Goal: Information Seeking & Learning: Understand process/instructions

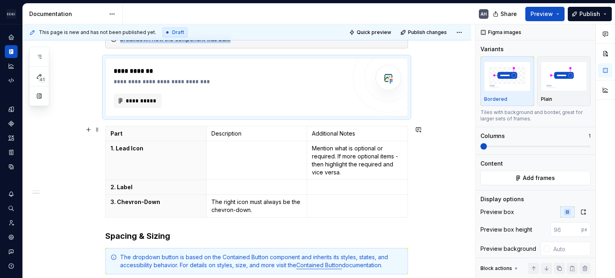
scroll to position [160, 0]
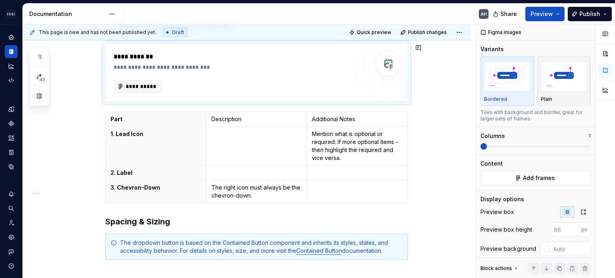
type textarea "*"
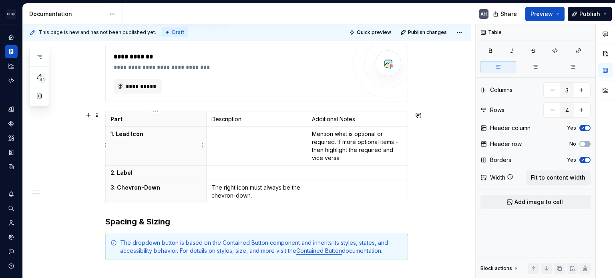
click at [158, 130] on p "1. Lead Icon" at bounding box center [155, 134] width 91 height 8
click at [262, 142] on td at bounding box center [256, 146] width 101 height 39
click at [237, 174] on p at bounding box center [256, 173] width 91 height 8
click at [292, 132] on p "Always positioned to the left." at bounding box center [256, 134] width 91 height 8
click at [219, 131] on p "Always positioned to the left." at bounding box center [256, 134] width 91 height 8
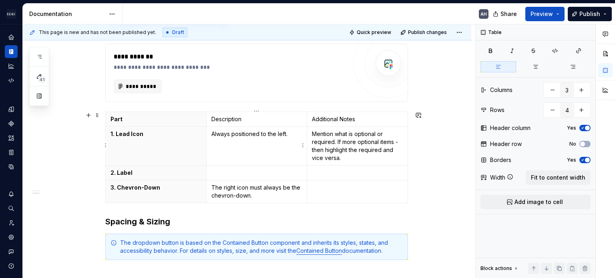
click at [219, 131] on p "Always positioned to the left." at bounding box center [256, 134] width 91 height 8
click at [237, 143] on p "Lead icon is always positioned to the left." at bounding box center [256, 138] width 91 height 16
click at [227, 171] on p at bounding box center [256, 173] width 91 height 8
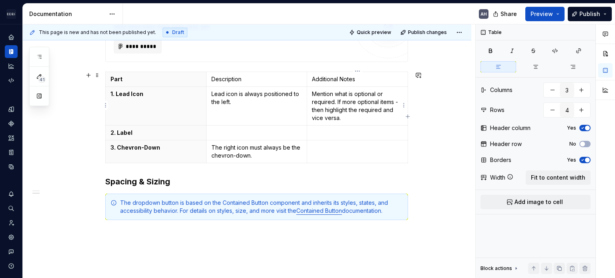
click at [344, 105] on p "Mention what is optional or required. If more optional items - then highlight t…" at bounding box center [357, 106] width 91 height 32
drag, startPoint x: 342, startPoint y: 118, endPoint x: 310, endPoint y: 95, distance: 39.0
click at [310, 95] on td "Mention what is optional or required. If more optional items - then highlight t…" at bounding box center [357, 106] width 101 height 39
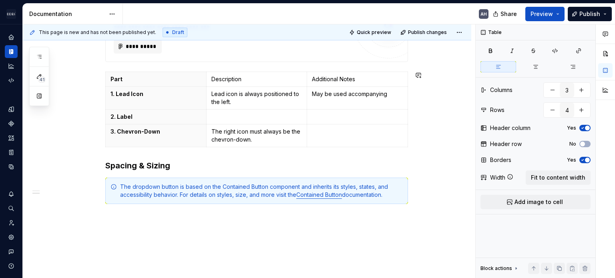
click at [310, 95] on td "May be used accompanying" at bounding box center [357, 98] width 101 height 23
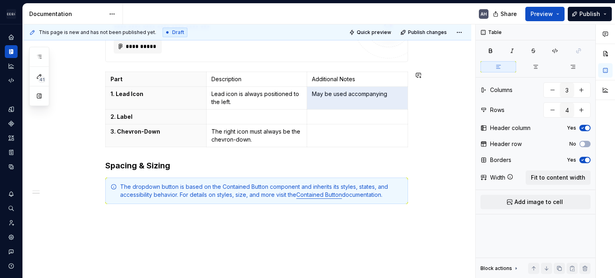
click at [310, 95] on td "May be used accompanying" at bounding box center [357, 98] width 101 height 23
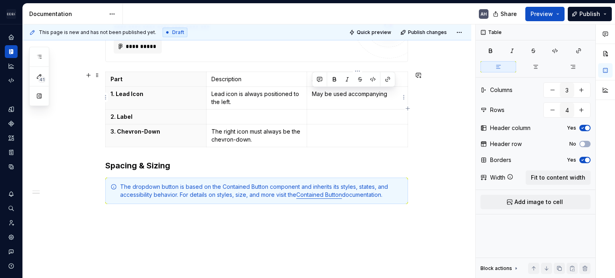
drag, startPoint x: 389, startPoint y: 94, endPoint x: 310, endPoint y: 92, distance: 79.2
click at [310, 92] on td "May be used accompanying" at bounding box center [357, 98] width 101 height 23
click at [242, 102] on p "Lead icon is always positioned to the left." at bounding box center [256, 98] width 91 height 16
drag, startPoint x: 232, startPoint y: 100, endPoint x: 211, endPoint y: 90, distance: 23.4
click at [211, 90] on p "Lead icon is always positioned to the left." at bounding box center [256, 98] width 91 height 16
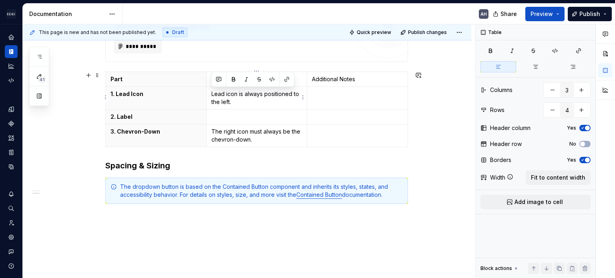
copy p "Lead icon is always positioned to the left."
click at [370, 100] on td at bounding box center [357, 98] width 101 height 23
click at [244, 122] on td at bounding box center [256, 117] width 101 height 15
click at [317, 94] on p at bounding box center [357, 94] width 91 height 8
click at [237, 114] on p at bounding box center [256, 117] width 91 height 8
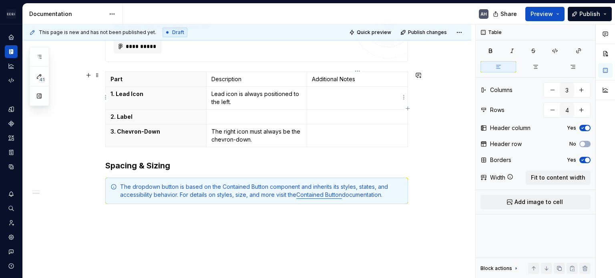
click at [338, 92] on p at bounding box center [357, 94] width 91 height 8
drag, startPoint x: 244, startPoint y: 102, endPoint x: 212, endPoint y: 93, distance: 32.8
click at [212, 93] on p "Lead icon is always positioned to the left." at bounding box center [256, 98] width 91 height 16
click at [331, 105] on p "Lead icon is always positioned to the left." at bounding box center [357, 98] width 91 height 16
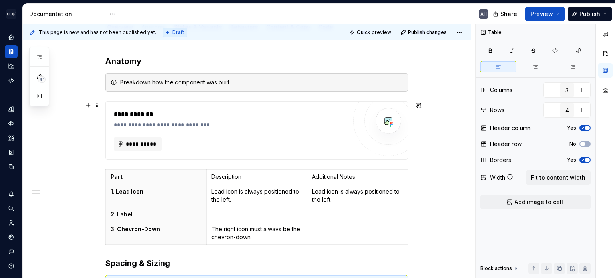
scroll to position [160, 0]
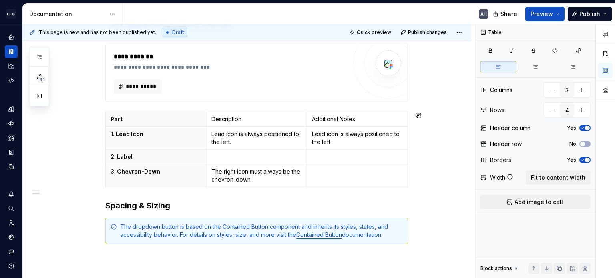
click at [291, 193] on div "**********" at bounding box center [256, 130] width 302 height 265
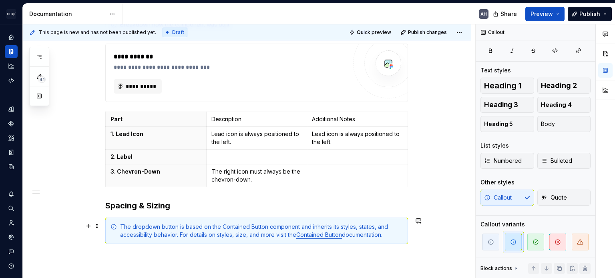
click at [184, 235] on div "The dropdown button is based on the Contained Button component and inherits its…" at bounding box center [261, 231] width 282 height 16
click at [272, 209] on h3 "Spacing & Sizing" at bounding box center [256, 205] width 302 height 11
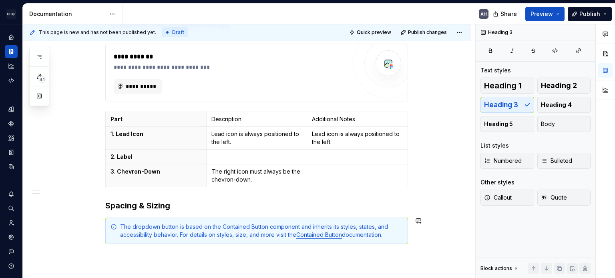
click at [351, 212] on div "**********" at bounding box center [256, 130] width 302 height 265
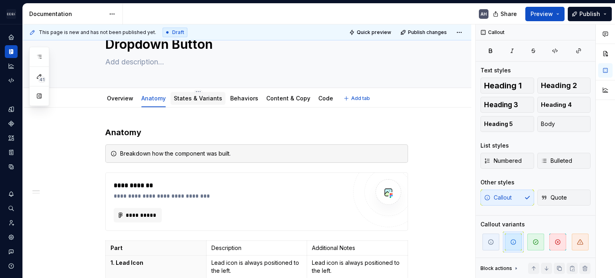
scroll to position [40, 0]
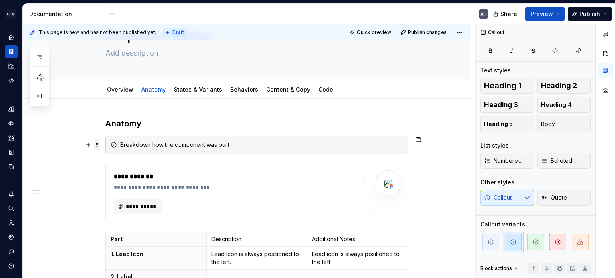
click at [95, 145] on span at bounding box center [97, 144] width 6 height 11
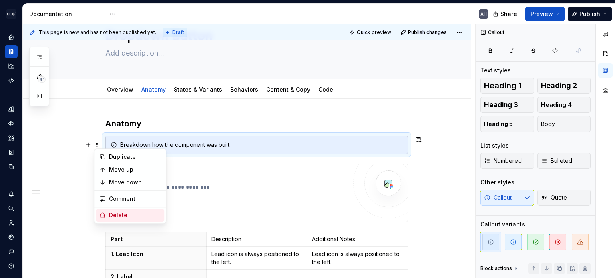
click at [113, 218] on div "Delete" at bounding box center [135, 215] width 52 height 8
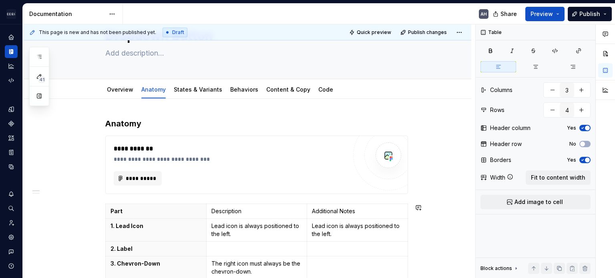
scroll to position [160, 0]
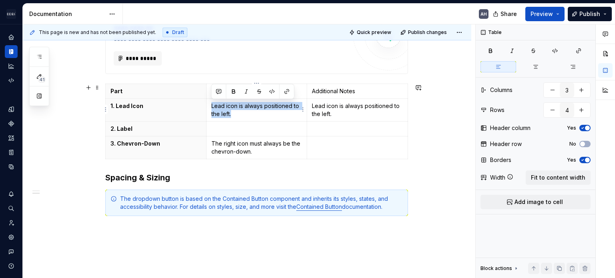
drag, startPoint x: 231, startPoint y: 115, endPoint x: 212, endPoint y: 106, distance: 21.1
click at [212, 106] on p "Lead icon is always positioned to the left." at bounding box center [256, 110] width 91 height 16
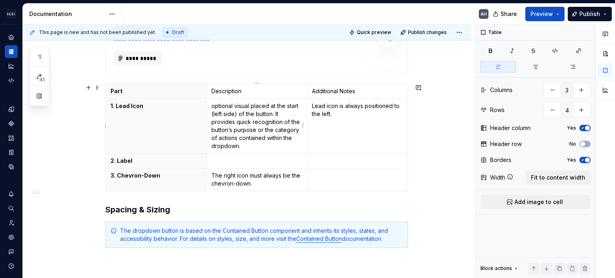
click at [208, 103] on td "optional visual placed at the start (left side) of the button. It provides quic…" at bounding box center [256, 126] width 101 height 55
click at [348, 111] on p "Lead icon is always positioned to the left." at bounding box center [357, 110] width 91 height 16
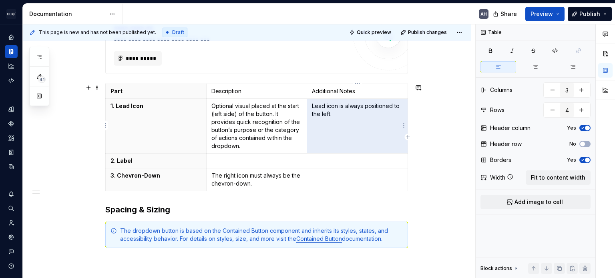
click at [348, 111] on p "Lead icon is always positioned to the left." at bounding box center [357, 110] width 91 height 16
click at [320, 106] on p "Lead icon is always positioned to the left." at bounding box center [357, 110] width 91 height 16
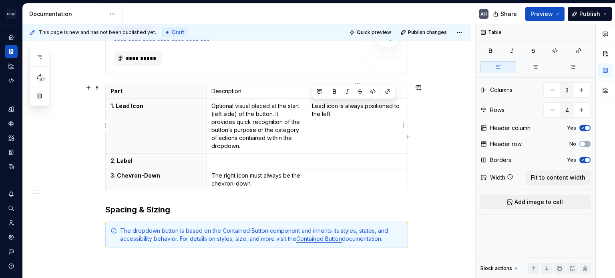
drag, startPoint x: 322, startPoint y: 107, endPoint x: 310, endPoint y: 104, distance: 12.6
click at [310, 104] on td "Lead icon is always positioned to the left." at bounding box center [357, 126] width 101 height 55
click at [236, 107] on p "Optional visual placed at the start (left side) of the button. It provides quic…" at bounding box center [256, 126] width 91 height 48
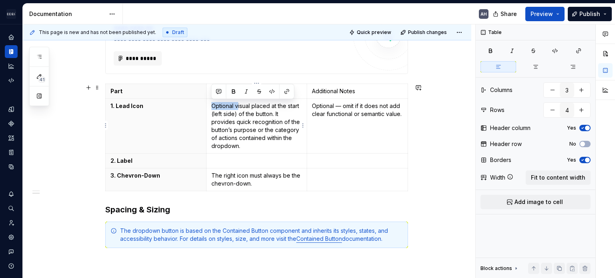
drag, startPoint x: 237, startPoint y: 106, endPoint x: 210, endPoint y: 107, distance: 27.2
click at [210, 107] on td "Optional visual placed at the start (left side) of the button. It provides quic…" at bounding box center [256, 126] width 101 height 55
click at [353, 118] on p "Optional — omit if it does not add clear functional or semantic value." at bounding box center [357, 110] width 91 height 16
click at [248, 158] on p at bounding box center [256, 161] width 91 height 8
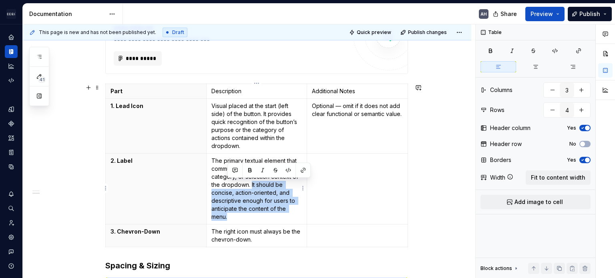
drag, startPoint x: 251, startPoint y: 184, endPoint x: 271, endPoint y: 216, distance: 37.6
click at [271, 216] on p "The primary textual element that communicates the action, category, or selectio…" at bounding box center [256, 189] width 91 height 64
copy p "It should be concise, action-oriented, and descriptive enough for users to anti…"
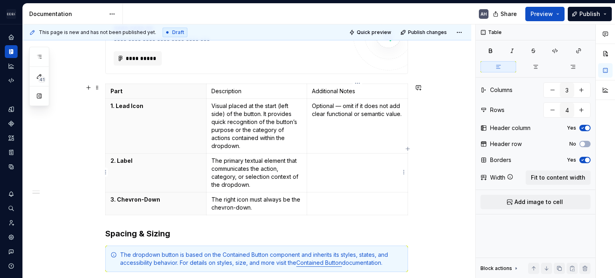
click at [341, 157] on p at bounding box center [357, 161] width 91 height 8
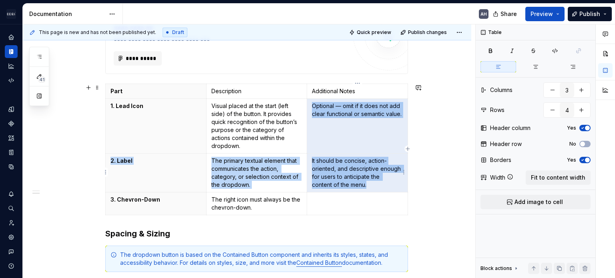
drag, startPoint x: 312, startPoint y: 104, endPoint x: 368, endPoint y: 182, distance: 95.8
click at [368, 182] on tbody "Part Description Additional Notes 1. Lead Icon Visual placed at the start (left…" at bounding box center [257, 149] width 302 height 131
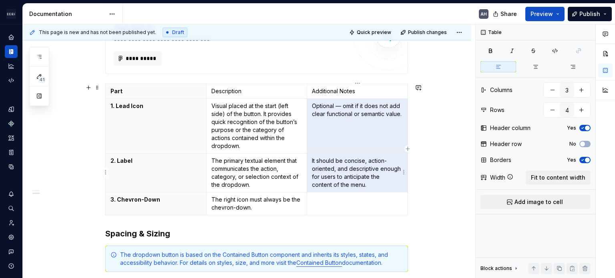
drag, startPoint x: 377, startPoint y: 203, endPoint x: 351, endPoint y: 131, distance: 76.2
click at [377, 203] on td at bounding box center [357, 203] width 101 height 23
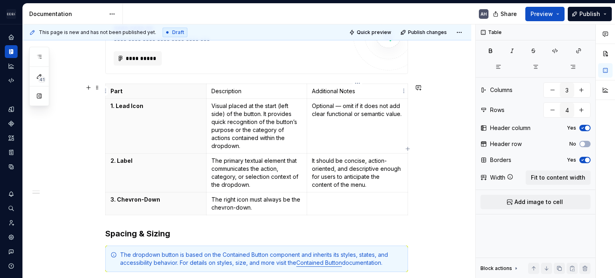
click at [343, 84] on td "Additional Notes" at bounding box center [357, 91] width 101 height 15
drag, startPoint x: 582, startPoint y: 141, endPoint x: 560, endPoint y: 140, distance: 22.4
click at [582, 143] on span "button" at bounding box center [582, 144] width 5 height 5
click at [351, 108] on p "Optional — omit if it does not add clear functional or semantic value." at bounding box center [357, 110] width 91 height 16
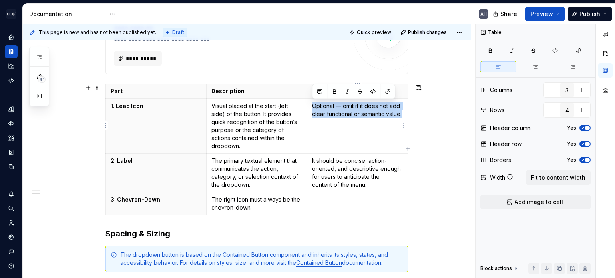
drag, startPoint x: 333, startPoint y: 130, endPoint x: 352, endPoint y: 151, distance: 28.0
click at [352, 151] on td "Optional — omit if it does not add clear functional or semantic value." at bounding box center [357, 126] width 101 height 55
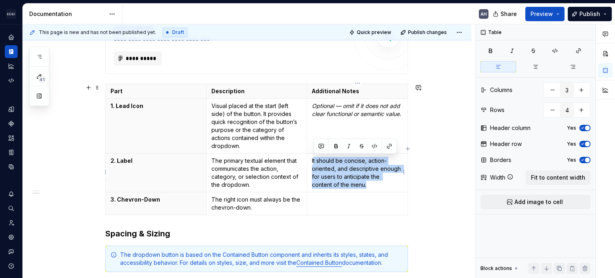
drag, startPoint x: 362, startPoint y: 184, endPoint x: 312, endPoint y: 160, distance: 54.9
click at [312, 160] on p "It should be concise, action-oriented, and descriptive enough for users to anti…" at bounding box center [357, 173] width 91 height 32
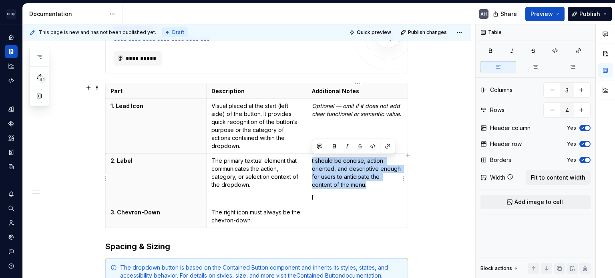
click at [331, 173] on p "t should be concise, action-oriented, and descriptive enough for users to antic…" at bounding box center [357, 173] width 91 height 32
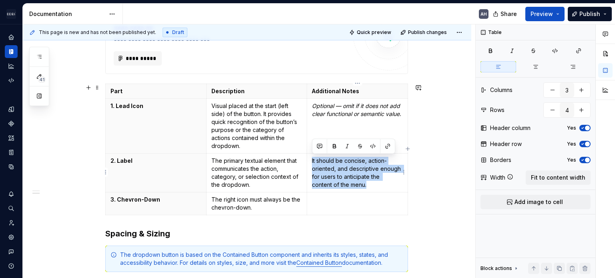
click at [358, 172] on p "It should be concise, action-oriented, and descriptive enough for users to anti…" at bounding box center [357, 173] width 91 height 32
drag, startPoint x: 374, startPoint y: 185, endPoint x: 312, endPoint y: 160, distance: 67.5
click at [312, 160] on p "It should be concise, action-oriented, and descriptive enough for users to anti…" at bounding box center [357, 173] width 91 height 32
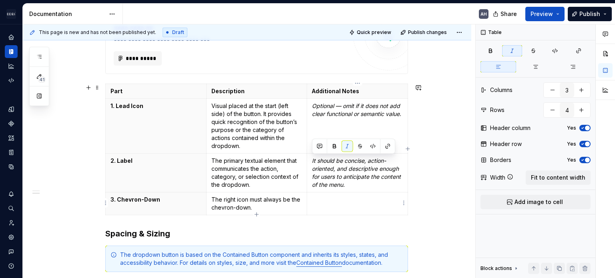
click at [355, 198] on p at bounding box center [357, 200] width 91 height 8
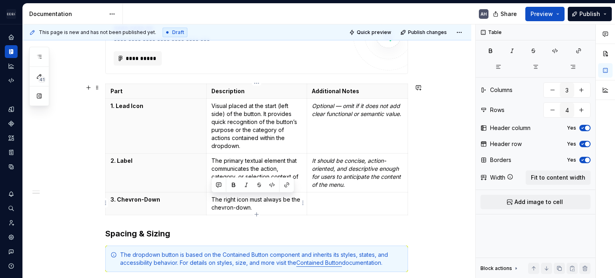
drag, startPoint x: 266, startPoint y: 204, endPoint x: 211, endPoint y: 196, distance: 55.7
click at [211, 196] on p "The right icon must always be the chevron-down." at bounding box center [256, 204] width 91 height 16
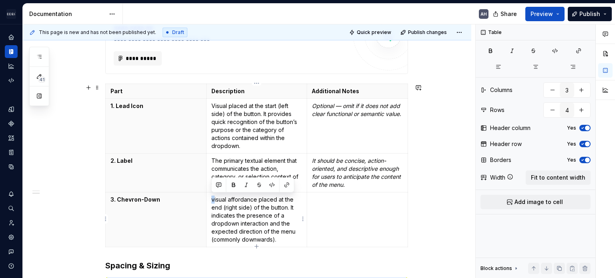
click at [211, 199] on p "visual affordance placed at the end (right side) of the button. It indicates th…" at bounding box center [256, 220] width 91 height 48
click at [252, 206] on p "Visual affordance placed at the end (right side) of the button. It indicates th…" at bounding box center [256, 220] width 91 height 48
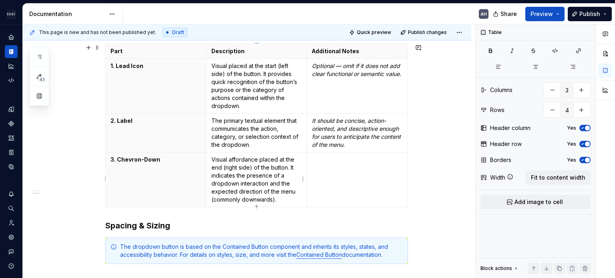
click at [276, 174] on p "Visual affordance placed at the end (right side) of the button. It indicates th…" at bounding box center [256, 180] width 91 height 48
click at [287, 192] on p "Visual affordance placed at the end (right side) of the button. It indicates th…" at bounding box center [256, 180] width 91 height 48
click at [286, 182] on p "Visual affordance placed at the end (right side) of the button. It indicates th…" at bounding box center [256, 180] width 91 height 48
click at [286, 200] on p "Visual affordance placed at the end (right side) of the button. It indicates th…" at bounding box center [256, 180] width 91 height 48
drag, startPoint x: 284, startPoint y: 199, endPoint x: 210, endPoint y: 196, distance: 74.1
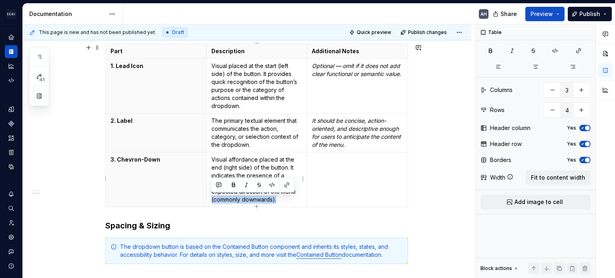
click at [210, 196] on td "Visual affordance placed at the end (right side) of the button. It indicates th…" at bounding box center [256, 179] width 101 height 55
click at [296, 203] on td "Visual affordance placed at the end (right side) of the button. It indicates th…" at bounding box center [256, 179] width 101 height 55
click at [335, 180] on td at bounding box center [357, 179] width 101 height 55
drag, startPoint x: 235, startPoint y: 198, endPoint x: 210, endPoint y: 195, distance: 25.0
click at [210, 195] on td "Visual affordance placed at the end (right side) of the button. It indicates th…" at bounding box center [256, 179] width 101 height 55
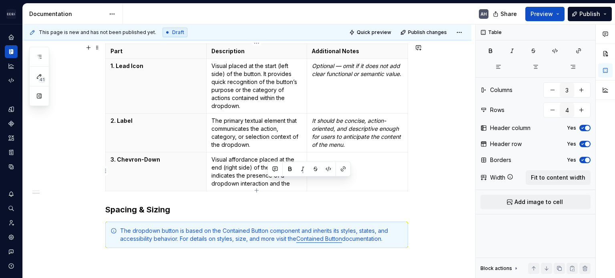
drag, startPoint x: 288, startPoint y: 184, endPoint x: 266, endPoint y: 182, distance: 22.4
click at [266, 182] on p "Visual affordance placed at the end (right side) of the button. It indicates th…" at bounding box center [256, 172] width 91 height 32
click at [339, 174] on td at bounding box center [357, 171] width 101 height 39
type textarea "*"
click at [325, 156] on p at bounding box center [357, 160] width 91 height 8
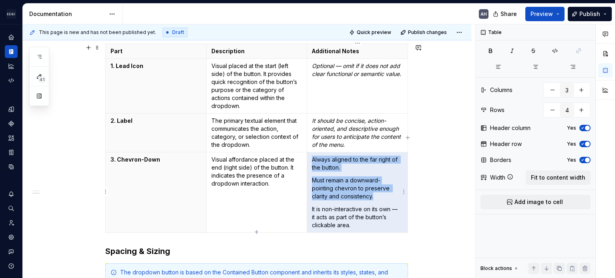
drag, startPoint x: 350, startPoint y: 220, endPoint x: 314, endPoint y: 163, distance: 67.6
click at [314, 163] on td "Always aligned to the far right of the button. Must remain a downward-pointing …" at bounding box center [357, 192] width 101 height 80
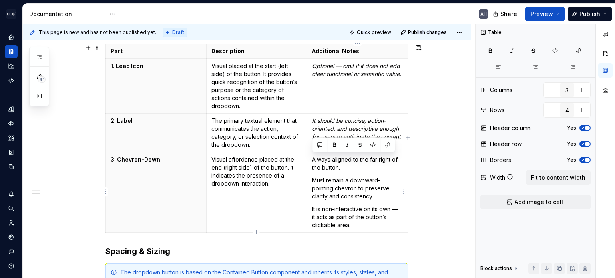
click at [350, 200] on td "Always aligned to the far right of the button. Must remain a downward-pointing …" at bounding box center [357, 192] width 101 height 80
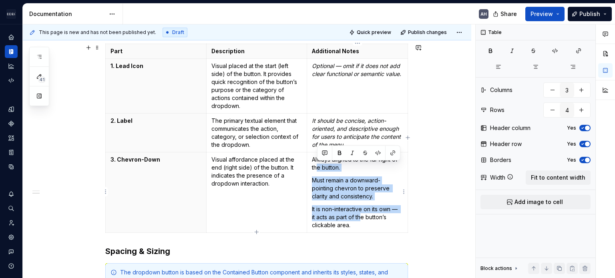
drag, startPoint x: 360, startPoint y: 220, endPoint x: 318, endPoint y: 165, distance: 69.5
click at [318, 165] on td "Always aligned to the far right of the button. Must remain a downward-pointing …" at bounding box center [357, 192] width 101 height 80
click at [346, 200] on td "Always aligned to the far right of the button. Must remain a downward-pointing …" at bounding box center [357, 192] width 101 height 80
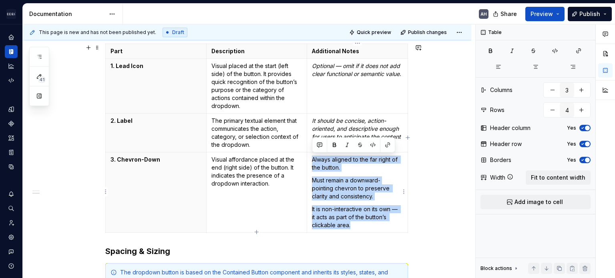
drag, startPoint x: 355, startPoint y: 225, endPoint x: 309, endPoint y: 158, distance: 80.9
click at [309, 158] on td "Always aligned to the far right of the button. Must remain a downward-pointing …" at bounding box center [357, 192] width 101 height 80
click at [218, 170] on p "Visual affordance placed at the end (right side) of the button. It indicates th…" at bounding box center [256, 172] width 91 height 32
